Goal: Transaction & Acquisition: Obtain resource

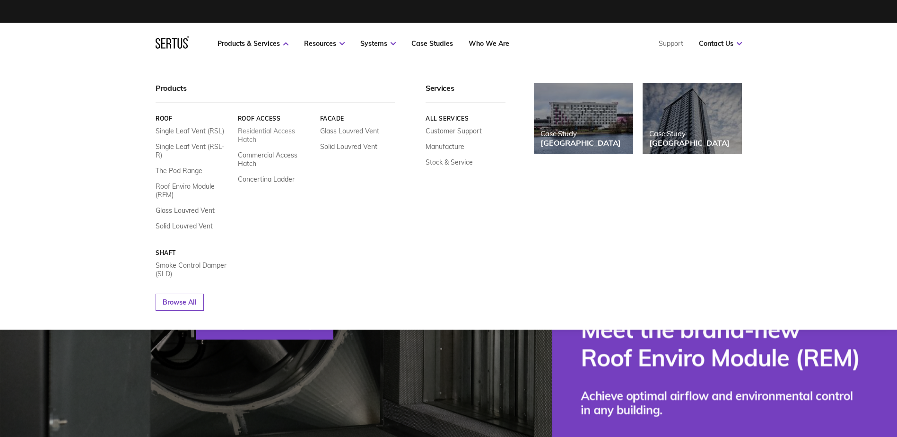
click at [270, 130] on link "Residential Access Hatch" at bounding box center [274, 135] width 75 height 17
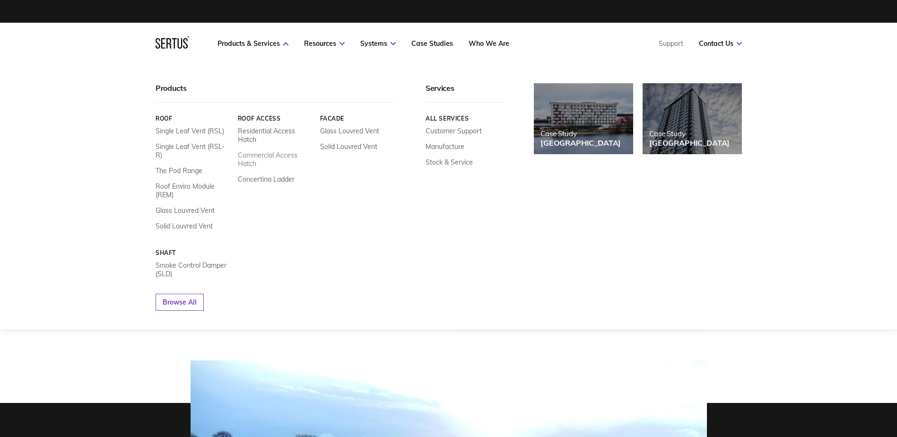
click at [268, 156] on link "Commercial Access Hatch" at bounding box center [274, 159] width 75 height 17
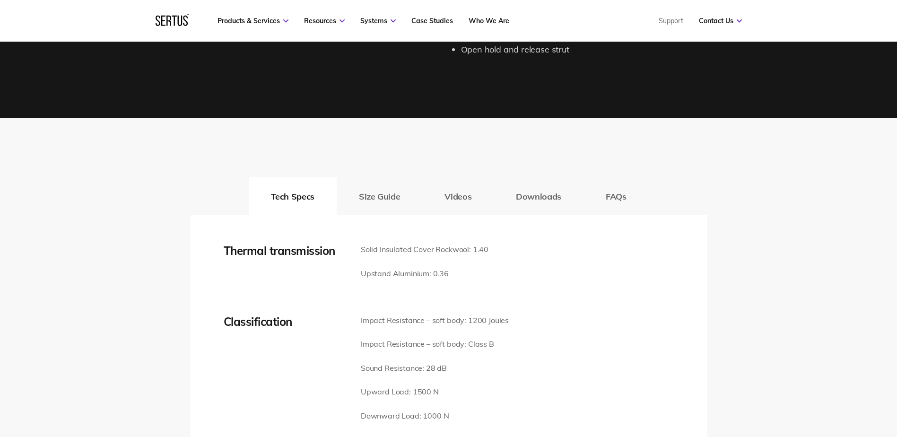
scroll to position [1277, 0]
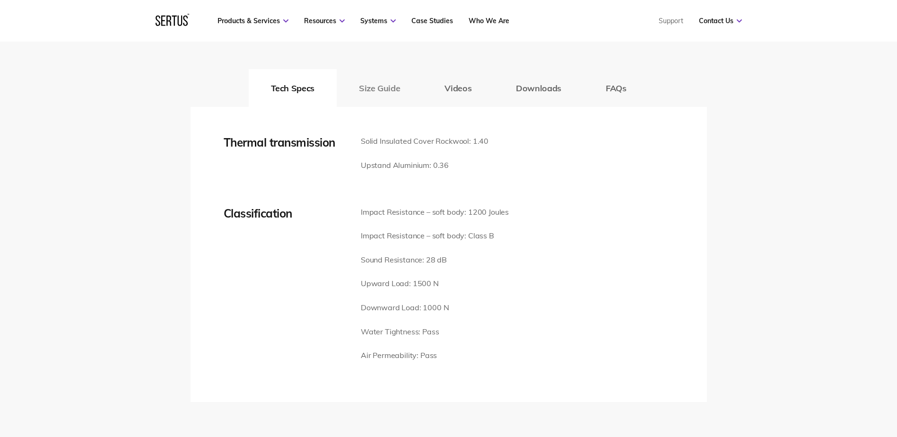
click at [373, 87] on button "Size Guide" at bounding box center [380, 88] width 86 height 38
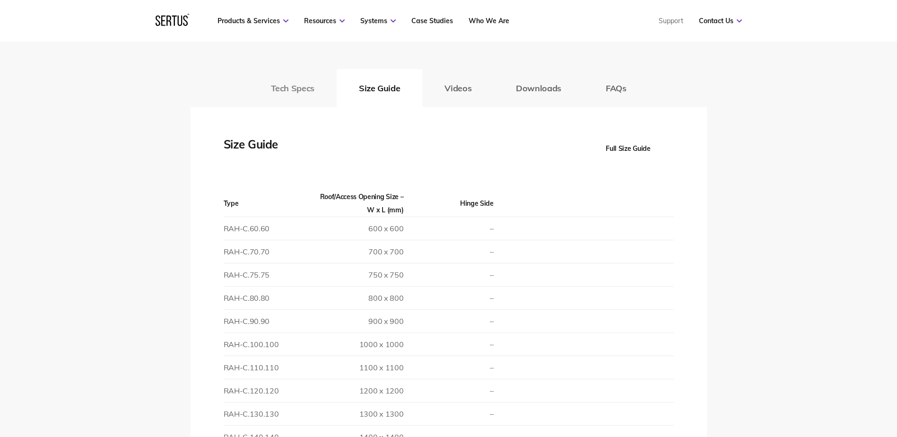
click at [295, 88] on button "Tech Specs" at bounding box center [293, 88] width 88 height 38
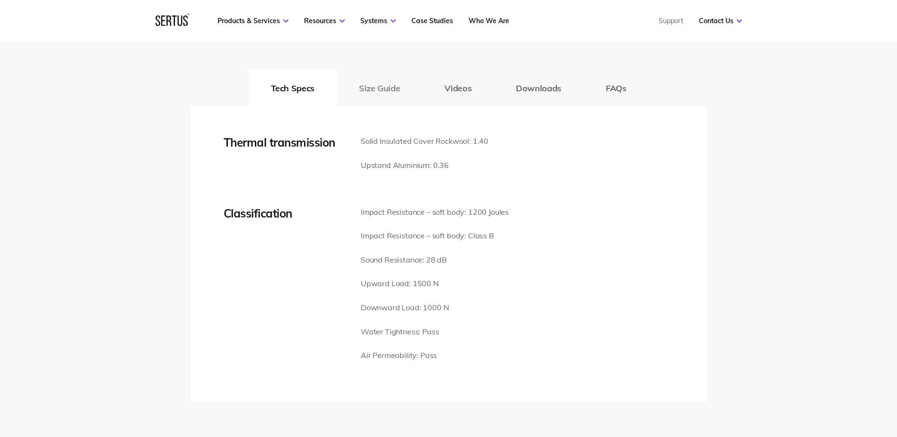
click at [373, 86] on button "Size Guide" at bounding box center [380, 88] width 86 height 38
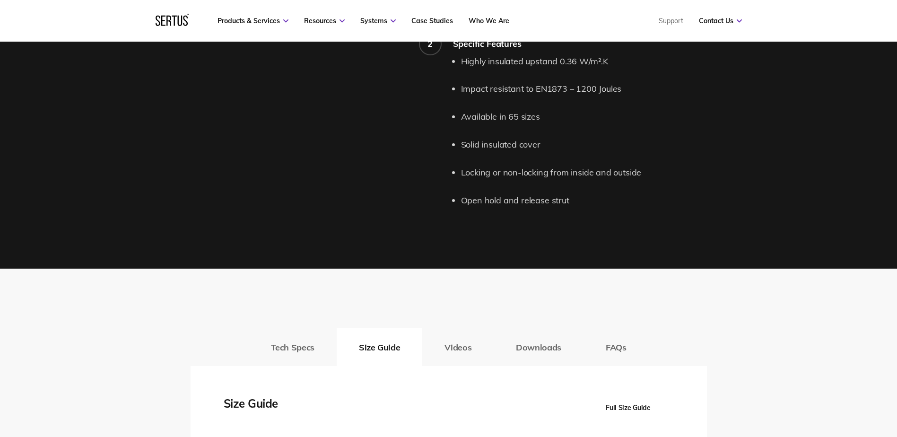
scroll to position [993, 0]
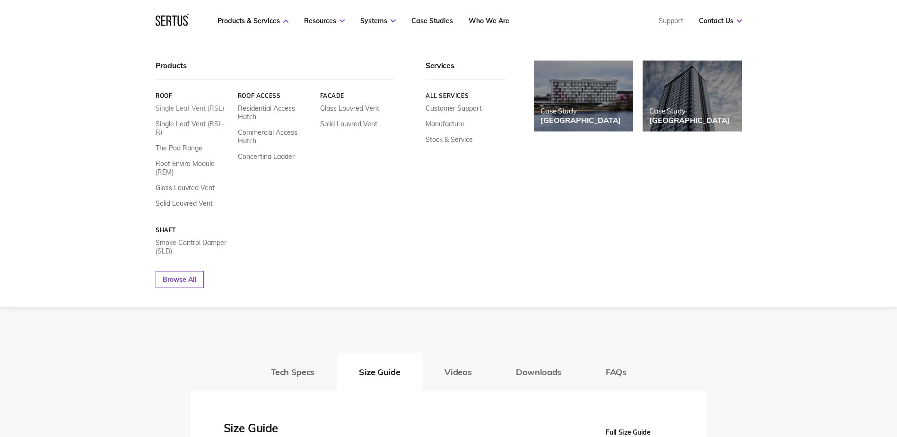
click at [194, 106] on link "Single Leaf Vent (RSL)" at bounding box center [190, 108] width 69 height 9
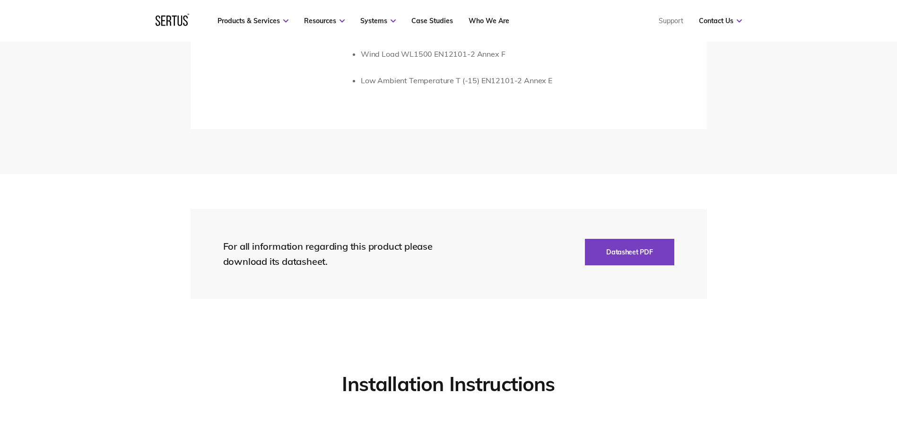
scroll to position [2033, 0]
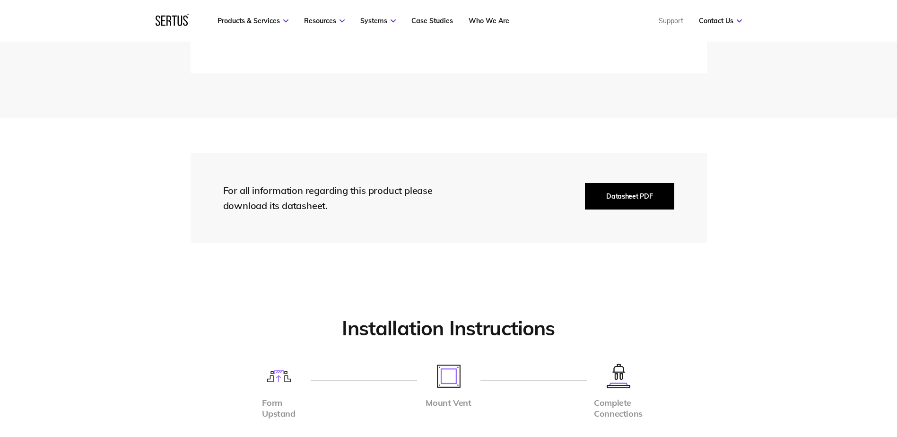
click at [626, 198] on button "Datasheet PDF" at bounding box center [629, 196] width 89 height 26
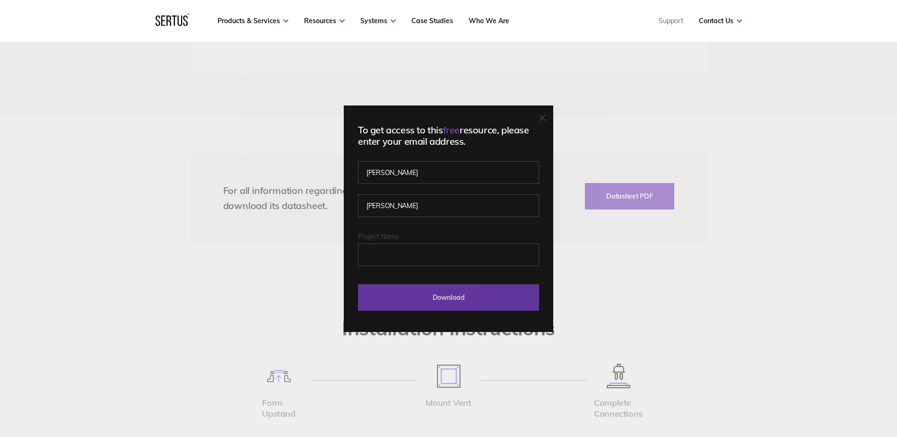
click at [461, 295] on input "Download" at bounding box center [448, 297] width 181 height 26
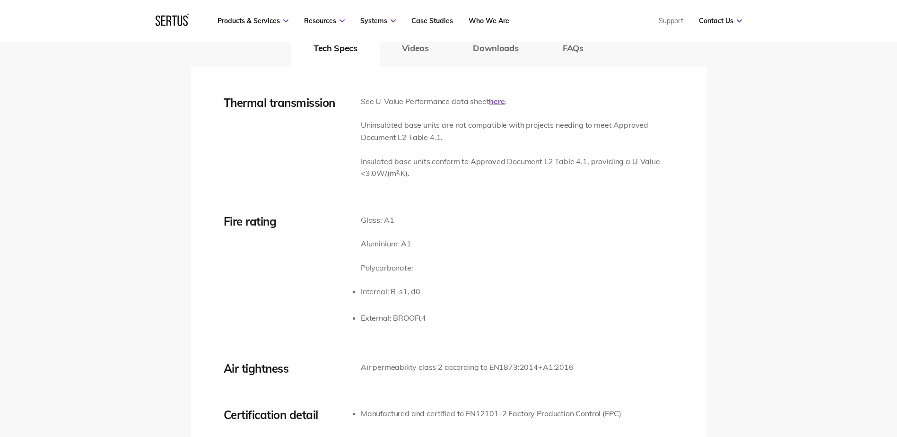
scroll to position [1513, 0]
